Goal: Task Accomplishment & Management: Complete application form

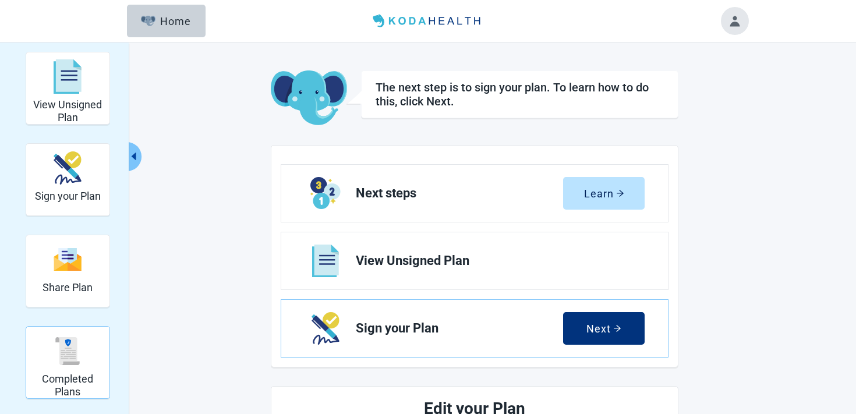
click at [41, 370] on div "Completed Plans" at bounding box center [68, 351] width 74 height 44
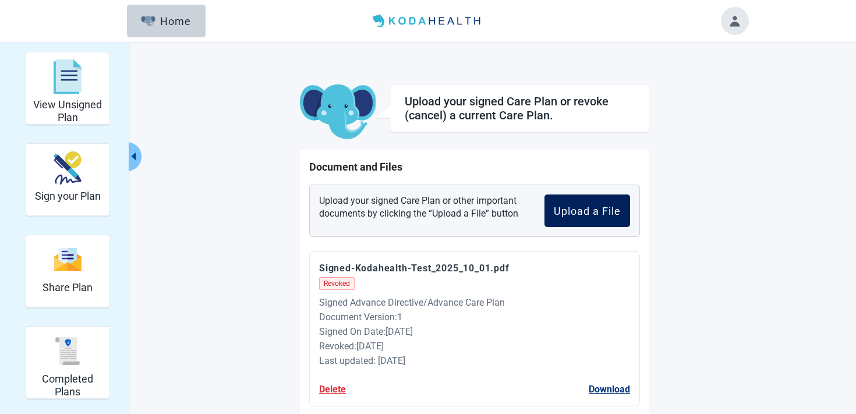
click at [574, 218] on button "Upload a File" at bounding box center [587, 210] width 86 height 33
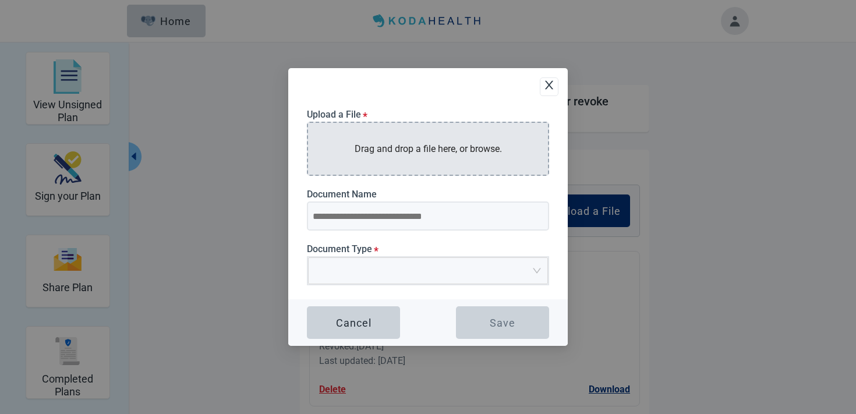
click at [430, 155] on p "Drag and drop a file here, or browse." at bounding box center [427, 148] width 147 height 15
type input "**********"
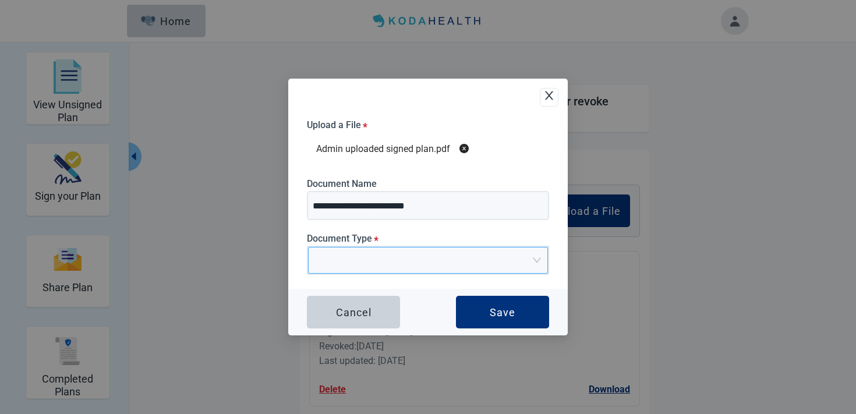
click at [358, 262] on input "Document Type *" at bounding box center [424, 255] width 218 height 17
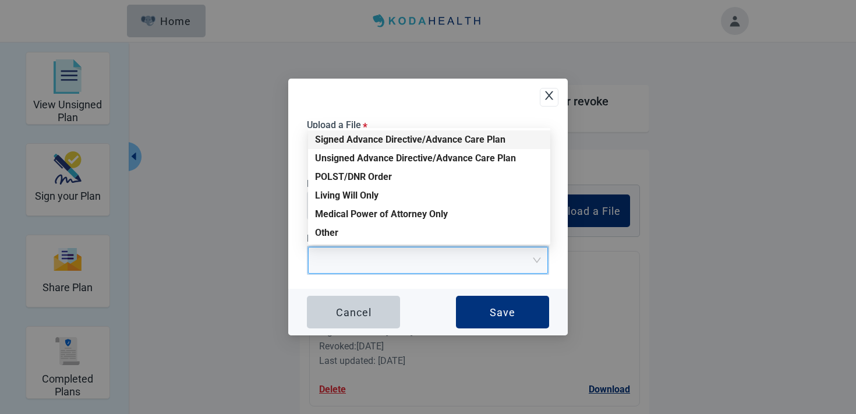
click at [404, 142] on div "Signed Advance Directive/Advance Care Plan" at bounding box center [429, 139] width 228 height 13
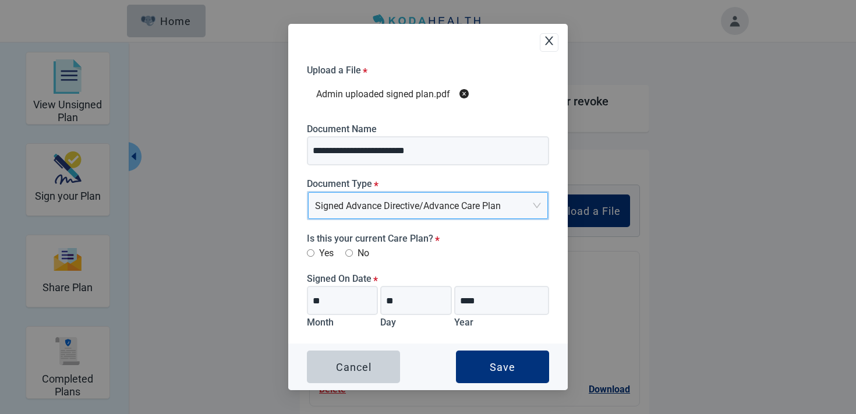
click at [328, 254] on label "Yes" at bounding box center [320, 253] width 27 height 15
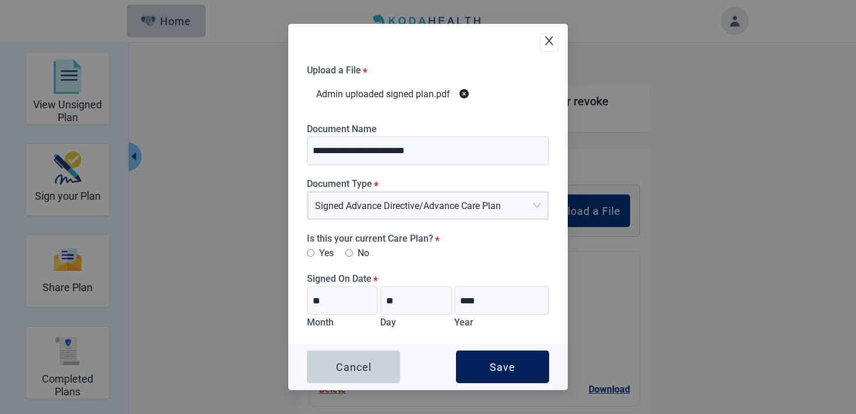
click at [494, 372] on div "Save" at bounding box center [502, 367] width 26 height 12
